Goal: Navigation & Orientation: Go to known website

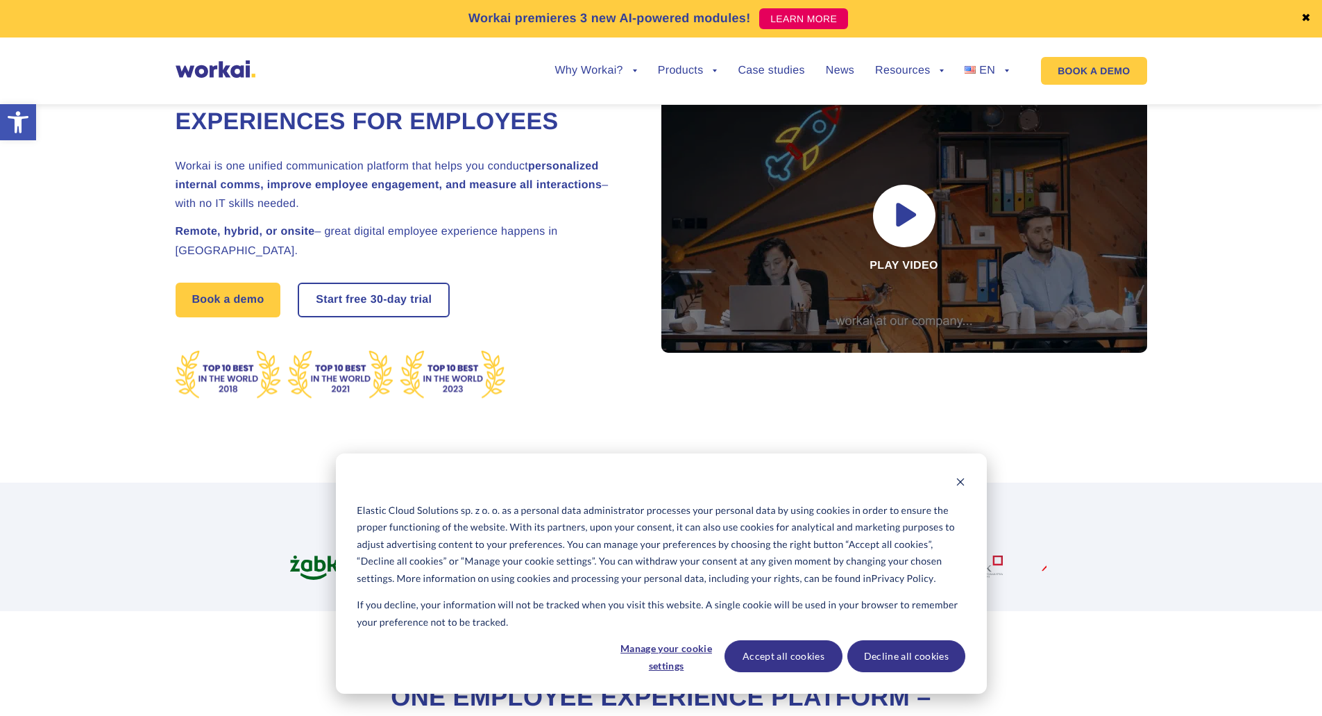
scroll to position [69, 0]
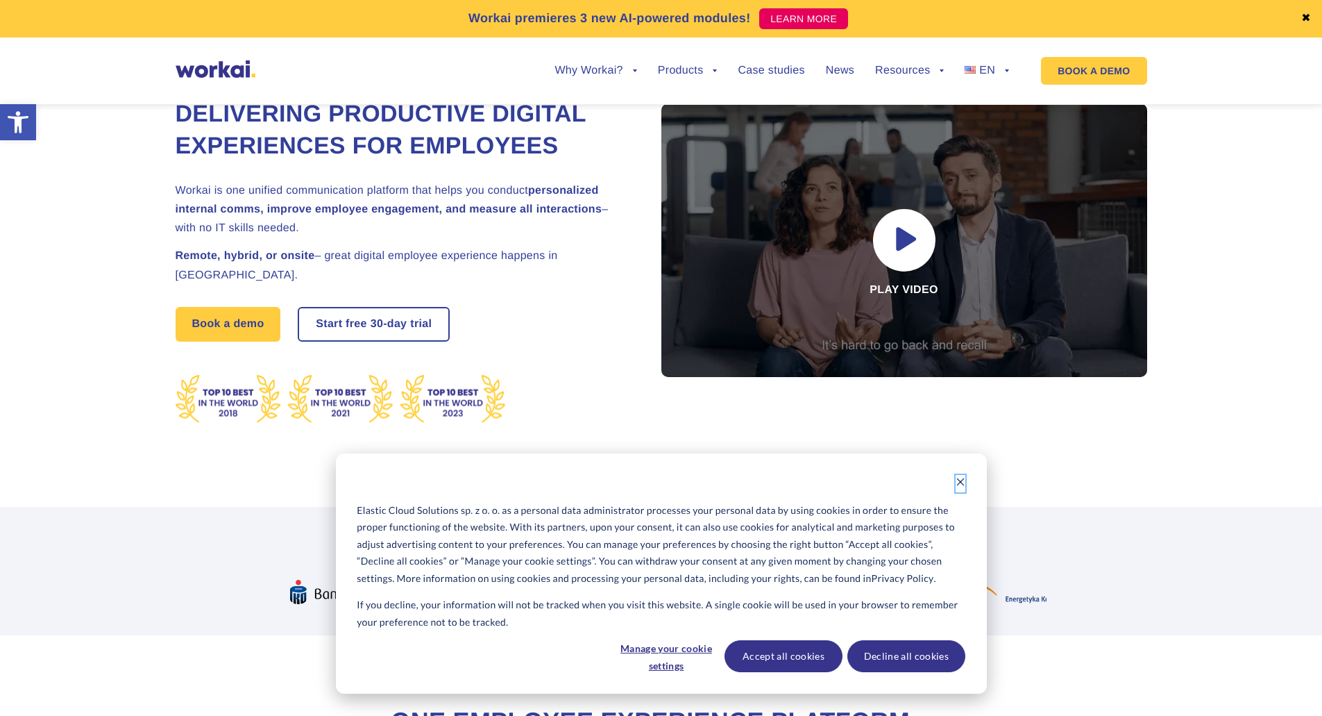
click at [960, 481] on icon "Dismiss cookie banner" at bounding box center [960, 482] width 8 height 8
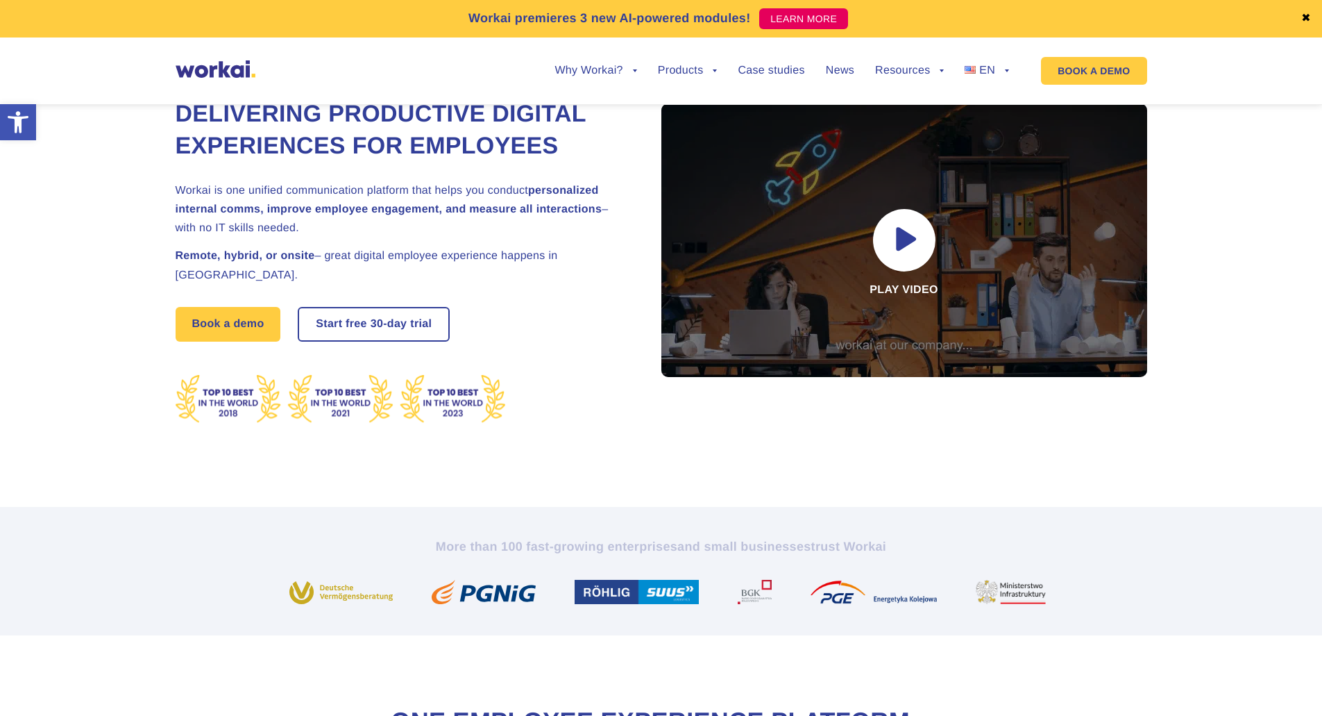
scroll to position [0, 0]
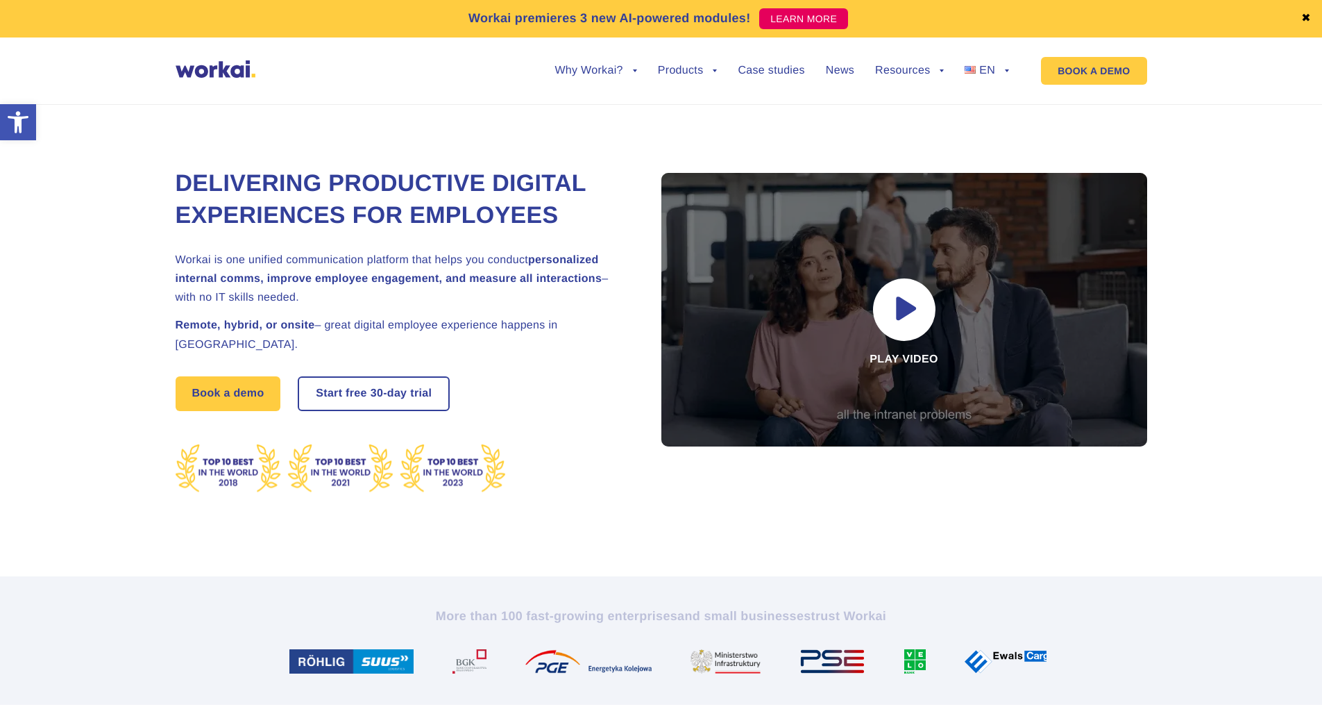
click at [1006, 63] on ul "Why Workai? back Why Workai? Intranet ROI calculator Security Products back Wor…" at bounding box center [771, 70] width 475 height 53
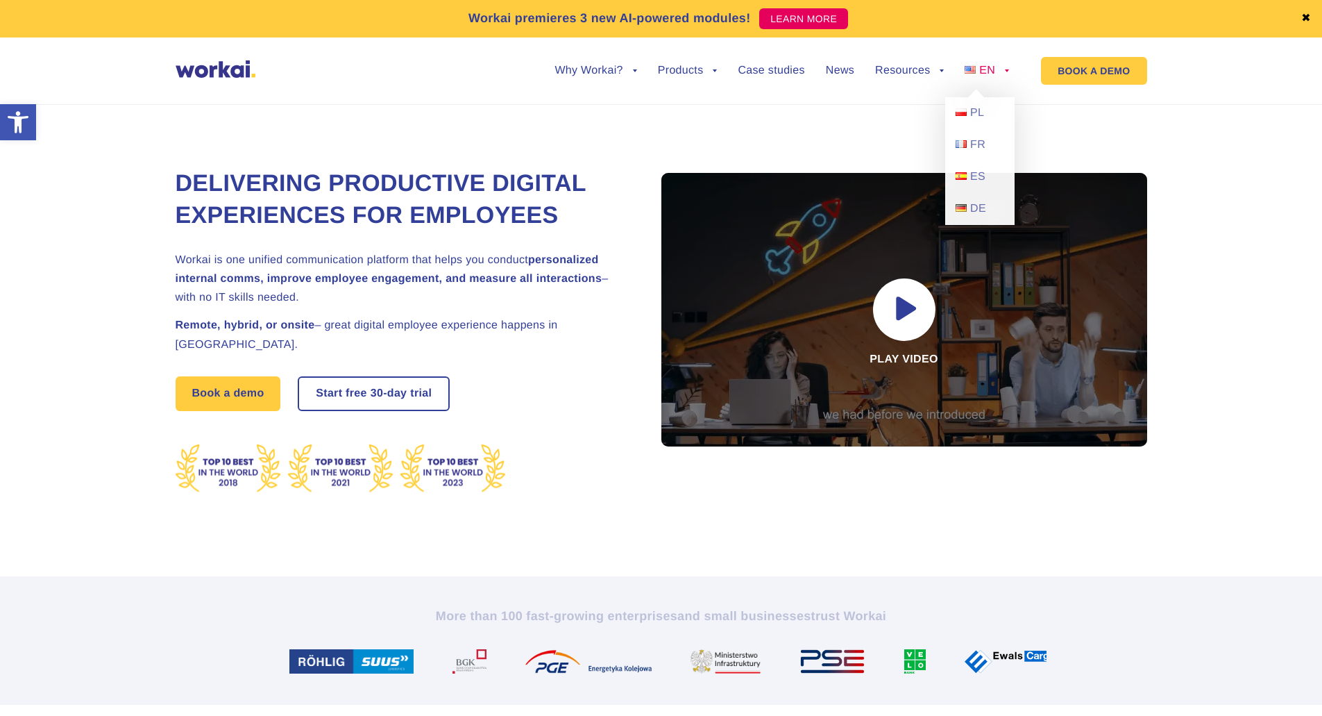
click at [999, 72] on link "EN" at bounding box center [987, 70] width 44 height 11
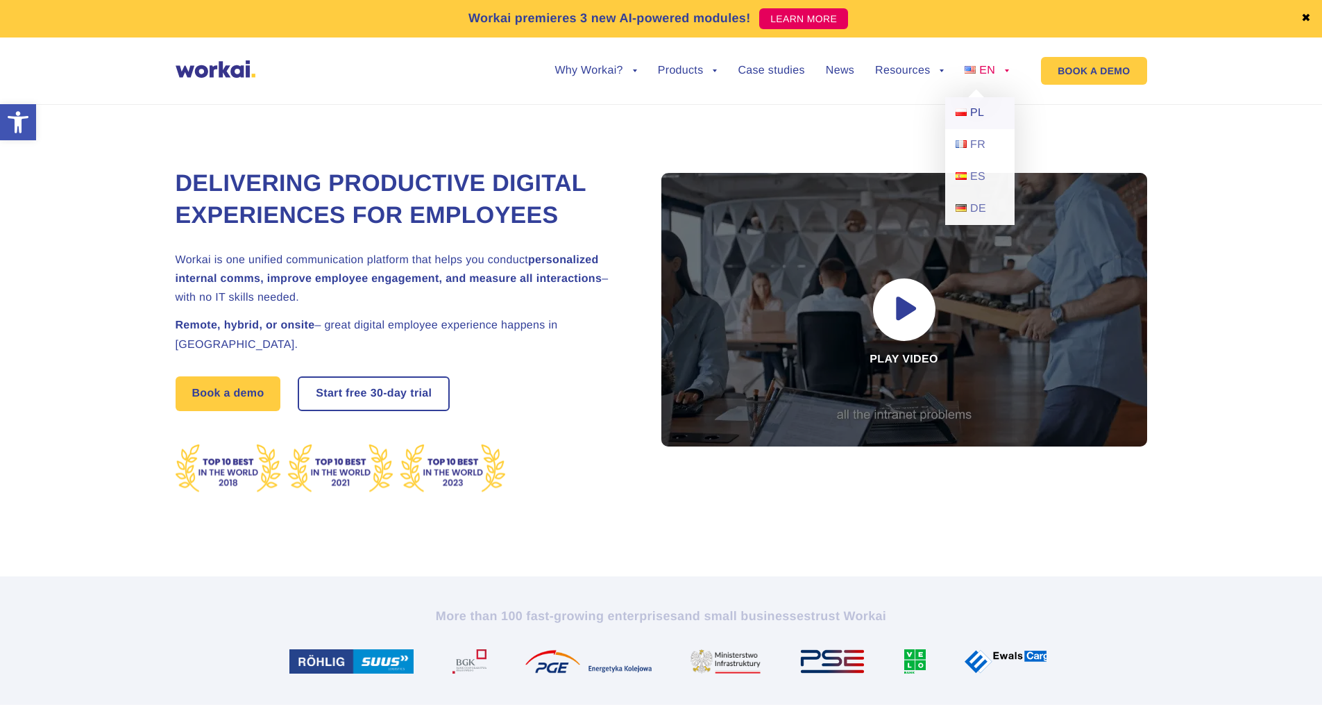
click at [976, 110] on span "PL" at bounding box center [977, 113] width 14 height 12
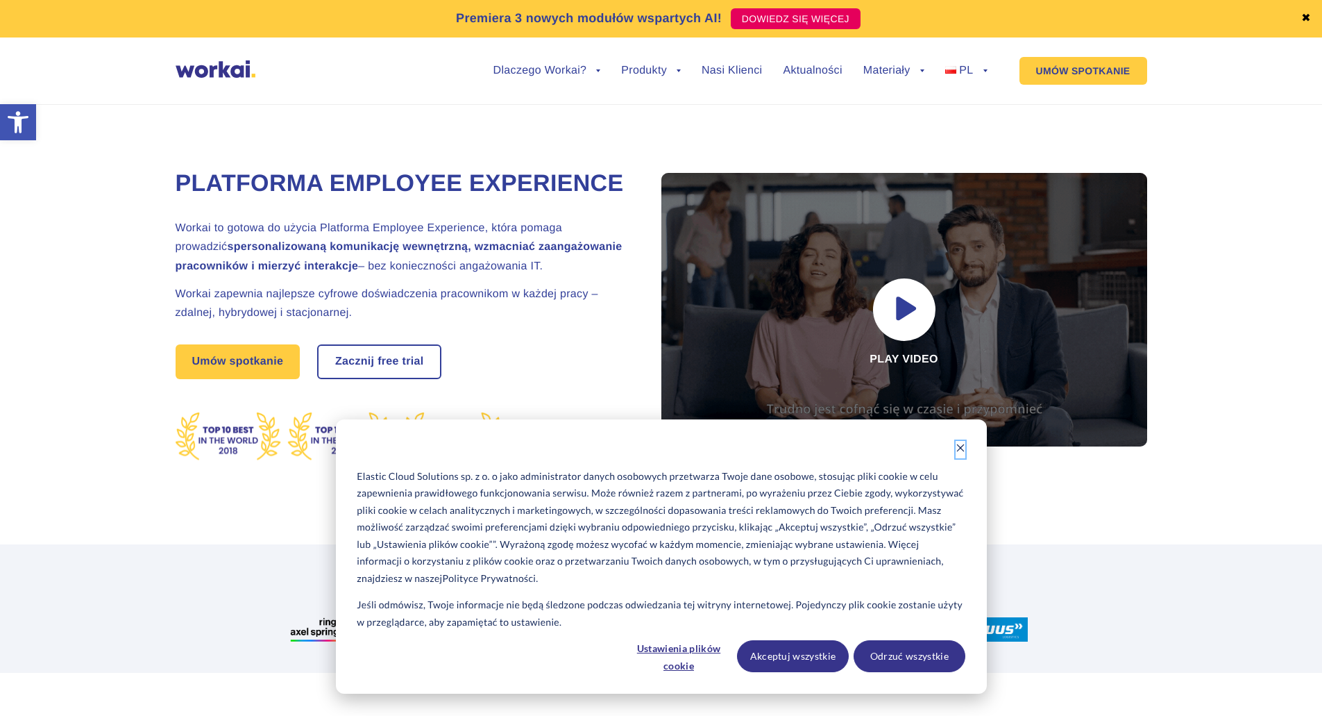
click at [961, 448] on icon "Dismiss cookie banner" at bounding box center [960, 448] width 8 height 8
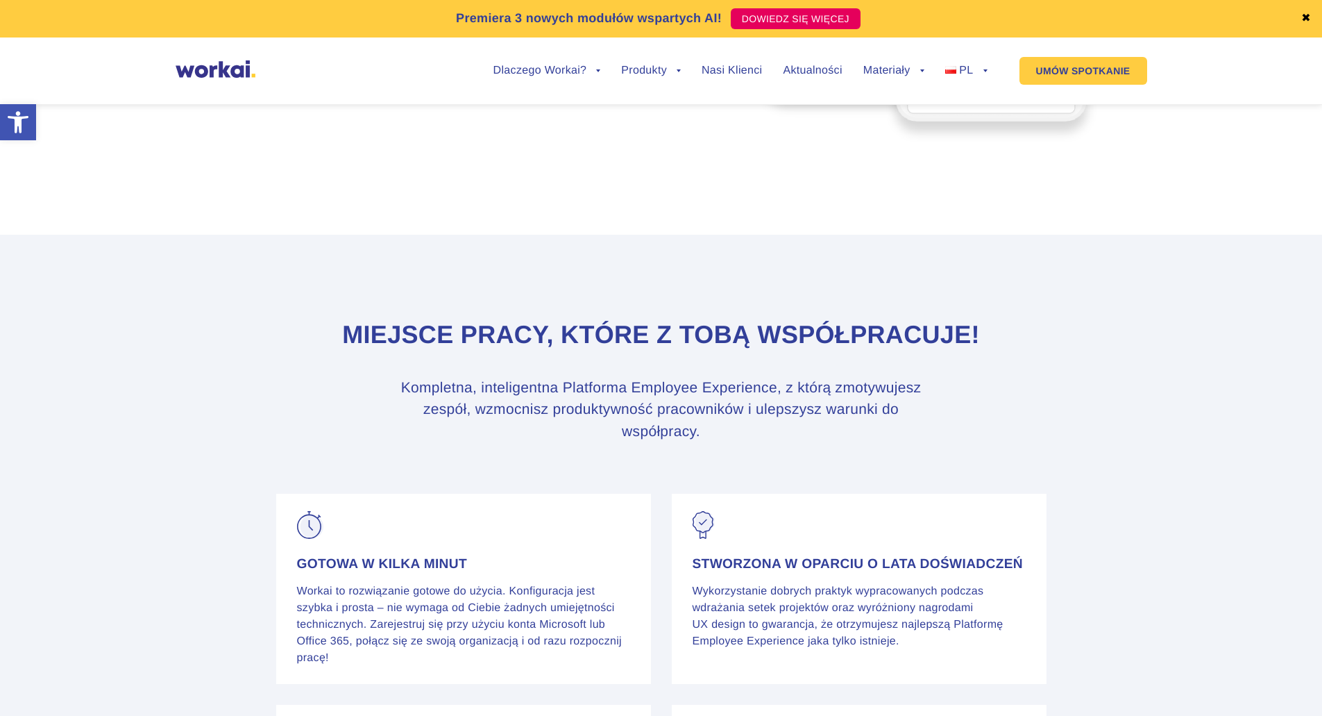
scroll to position [4927, 0]
